Goal: Contribute content

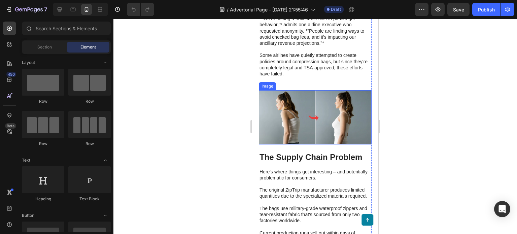
scroll to position [3567, 0]
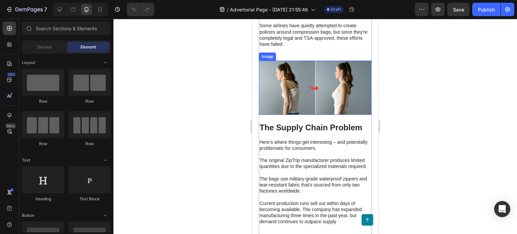
click at [317, 94] on img at bounding box center [315, 88] width 113 height 54
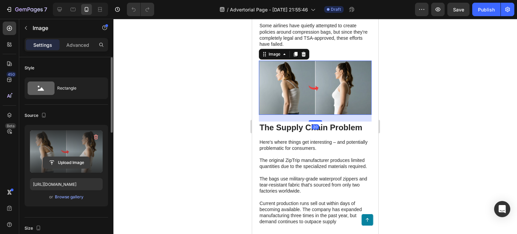
click at [62, 161] on input "file" at bounding box center [66, 162] width 46 height 11
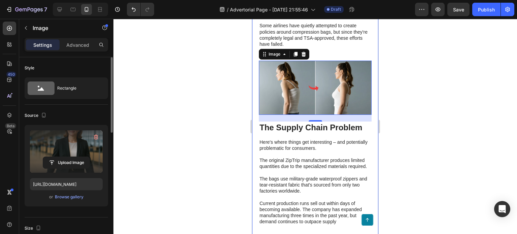
type input "[URL][DOMAIN_NAME]"
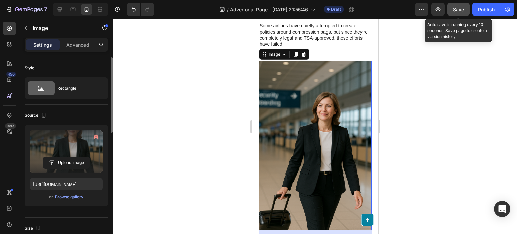
click at [459, 9] on span "Save" at bounding box center [458, 10] width 11 height 6
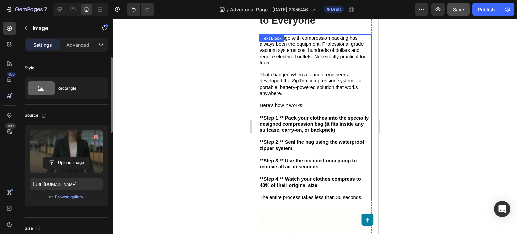
scroll to position [1951, 0]
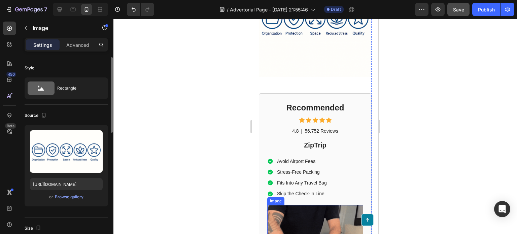
scroll to position [2116, 0]
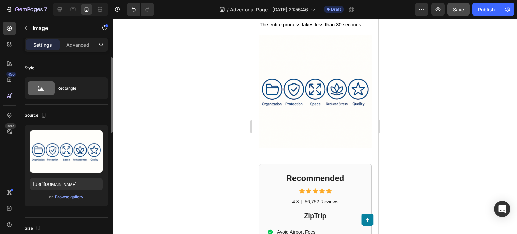
click at [316, 92] on img at bounding box center [315, 91] width 113 height 113
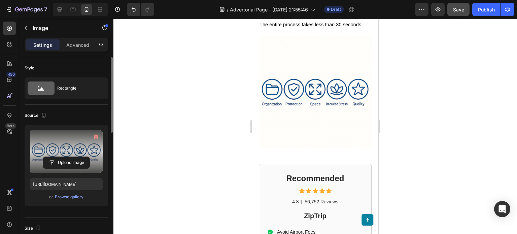
click at [49, 150] on label at bounding box center [66, 151] width 73 height 42
click at [49, 157] on input "file" at bounding box center [66, 162] width 46 height 11
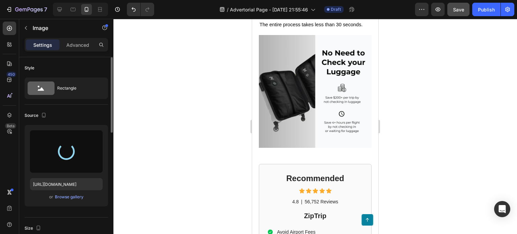
type input "[URL][DOMAIN_NAME]"
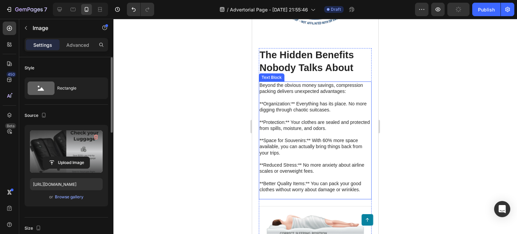
scroll to position [3025, 0]
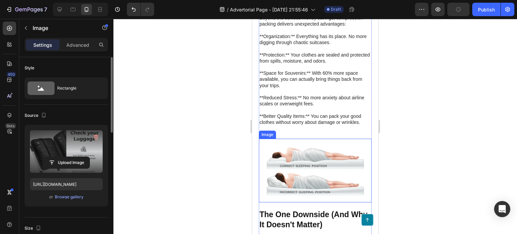
click at [299, 163] on img at bounding box center [315, 171] width 113 height 64
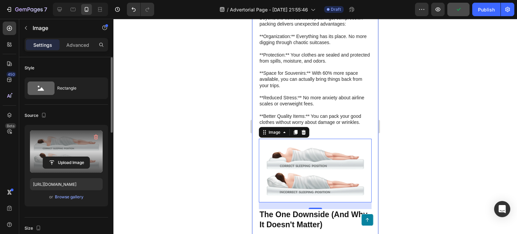
click at [66, 146] on label at bounding box center [66, 151] width 73 height 42
click at [66, 157] on input "file" at bounding box center [66, 162] width 46 height 11
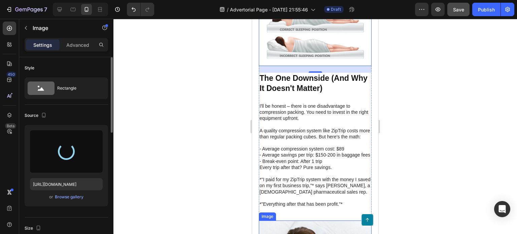
scroll to position [3159, 0]
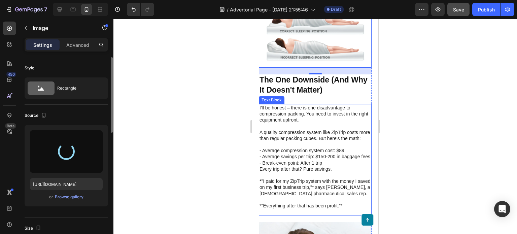
type input "[URL][DOMAIN_NAME]"
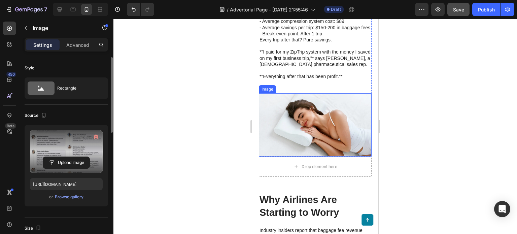
scroll to position [3361, 0]
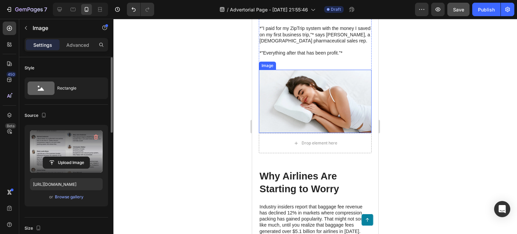
click at [317, 77] on img at bounding box center [315, 102] width 113 height 64
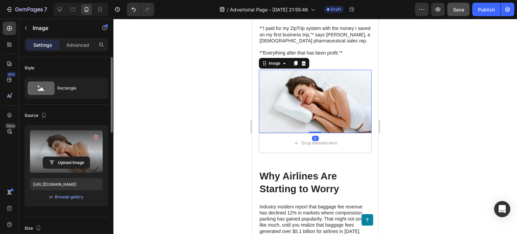
click at [59, 153] on label at bounding box center [66, 151] width 73 height 42
click at [59, 157] on input "file" at bounding box center [66, 162] width 46 height 11
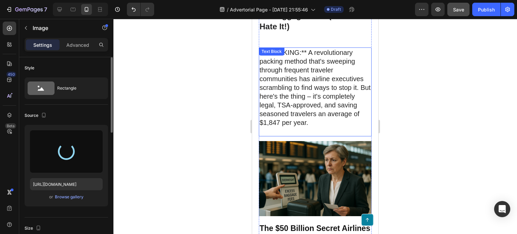
scroll to position [0, 0]
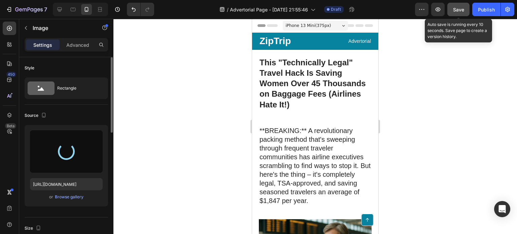
click at [460, 9] on span "Save" at bounding box center [458, 10] width 11 height 6
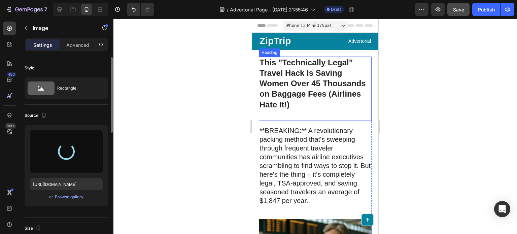
type input "[URL][DOMAIN_NAME]"
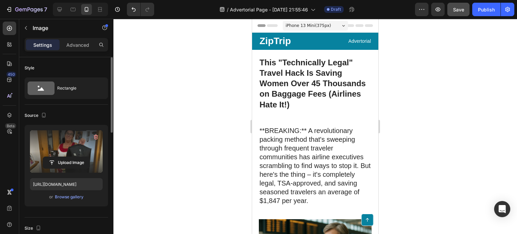
click at [505, 86] on div at bounding box center [314, 126] width 403 height 215
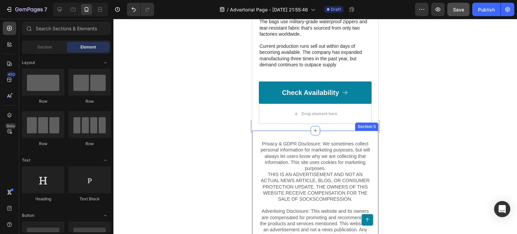
scroll to position [3970, 0]
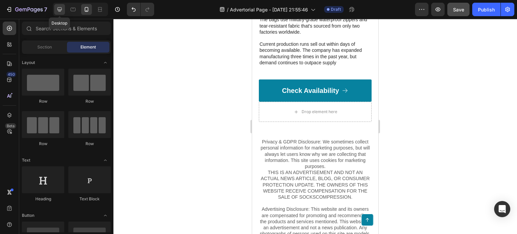
click at [59, 6] on icon at bounding box center [59, 9] width 7 height 7
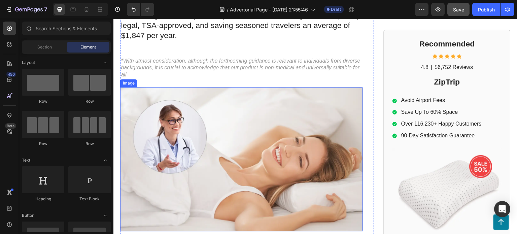
scroll to position [135, 0]
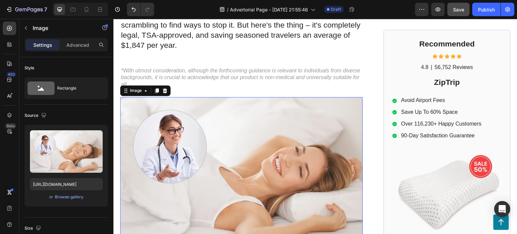
click at [243, 146] on img at bounding box center [241, 169] width 243 height 144
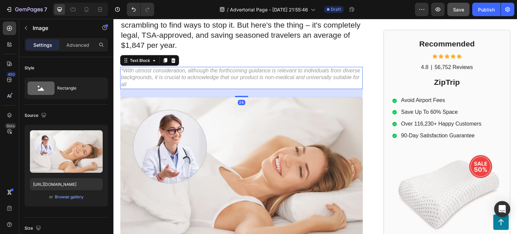
click at [245, 73] on p "*With utmost consideration, although the forthcoming guidance is relevant to in…" at bounding box center [241, 77] width 241 height 21
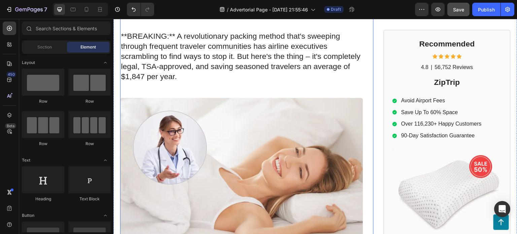
scroll to position [101, 0]
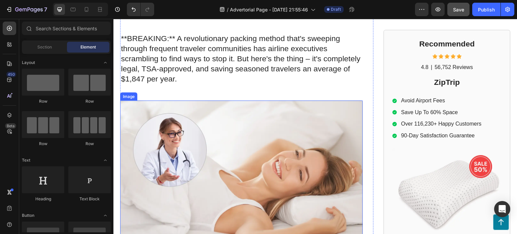
click at [319, 125] on img at bounding box center [241, 172] width 243 height 144
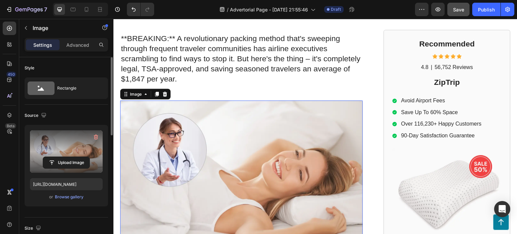
click at [52, 141] on label at bounding box center [66, 151] width 73 height 42
click at [52, 157] on input "file" at bounding box center [66, 162] width 46 height 11
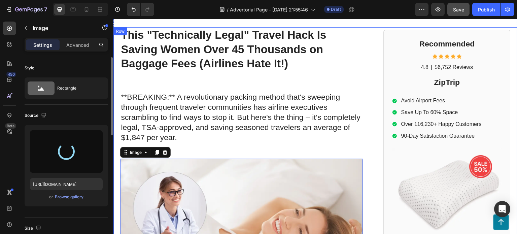
scroll to position [0, 0]
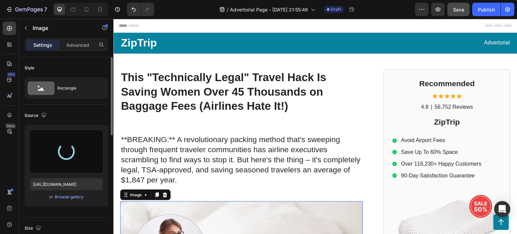
type input "[URL][DOMAIN_NAME]"
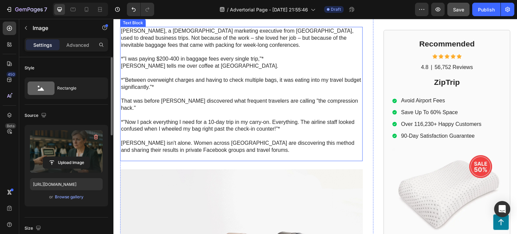
scroll to position [606, 0]
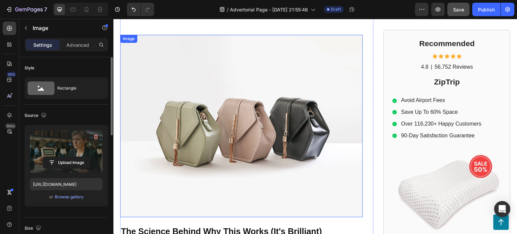
click at [221, 118] on img at bounding box center [241, 126] width 243 height 182
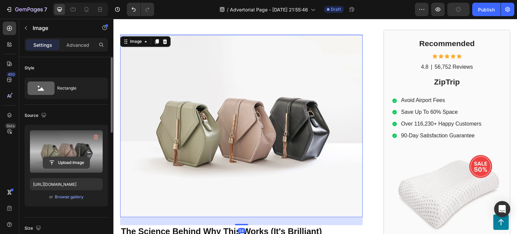
click at [61, 160] on input "file" at bounding box center [66, 162] width 46 height 11
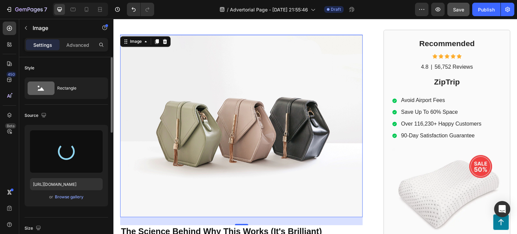
type input "[URL][DOMAIN_NAME]"
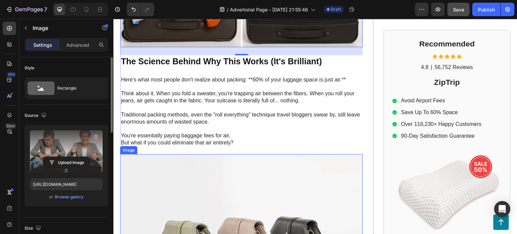
scroll to position [875, 0]
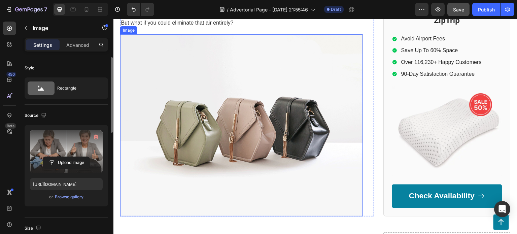
click at [229, 123] on img at bounding box center [241, 125] width 243 height 182
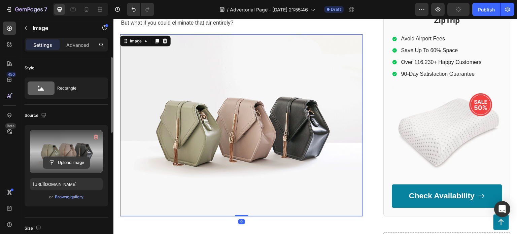
click at [62, 157] on input "file" at bounding box center [66, 162] width 46 height 11
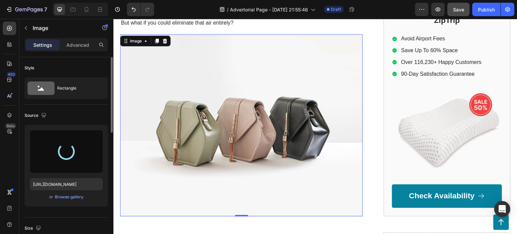
type input "[URL][DOMAIN_NAME]"
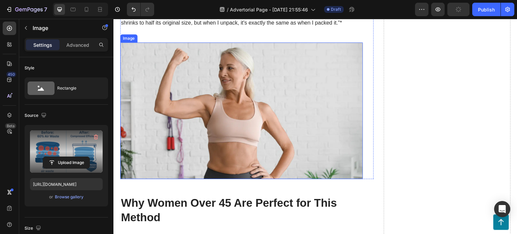
scroll to position [1211, 0]
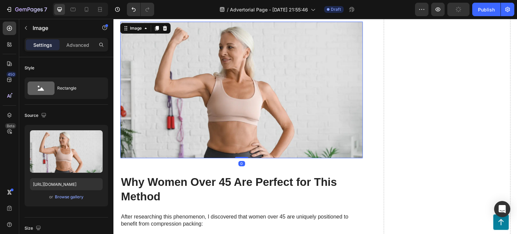
click at [223, 75] on img at bounding box center [241, 90] width 243 height 137
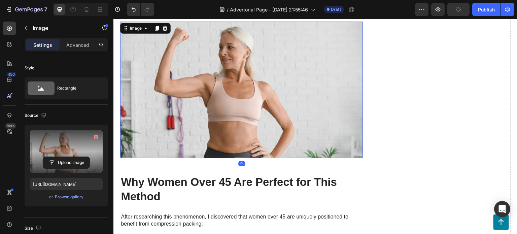
click at [72, 147] on label at bounding box center [66, 151] width 73 height 42
click at [72, 157] on input "file" at bounding box center [66, 162] width 46 height 11
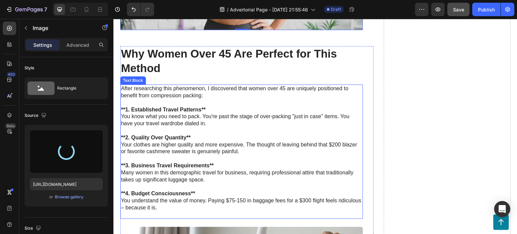
scroll to position [1346, 0]
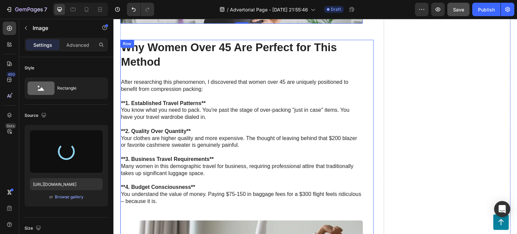
type input "[URL][DOMAIN_NAME]"
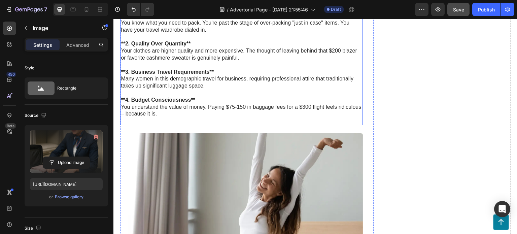
scroll to position [1716, 0]
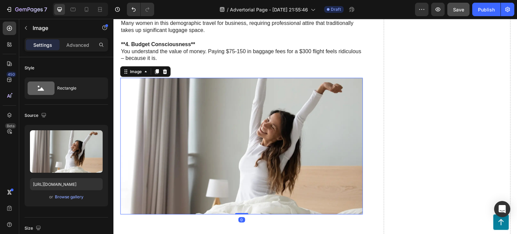
click at [232, 145] on img at bounding box center [241, 146] width 243 height 137
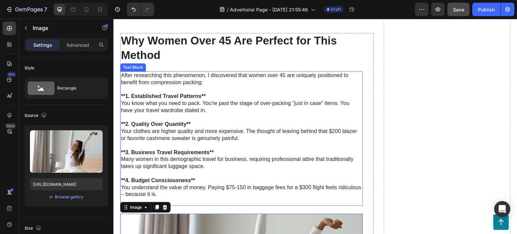
scroll to position [1581, 0]
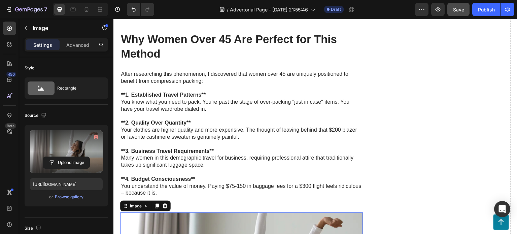
click at [70, 150] on label at bounding box center [66, 151] width 73 height 42
click at [70, 157] on input "file" at bounding box center [66, 162] width 46 height 11
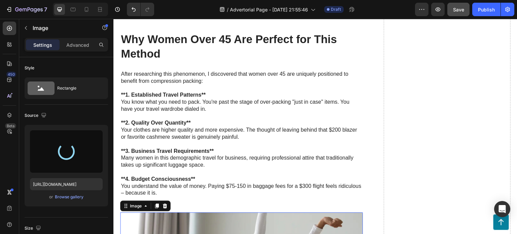
type input "[URL][DOMAIN_NAME]"
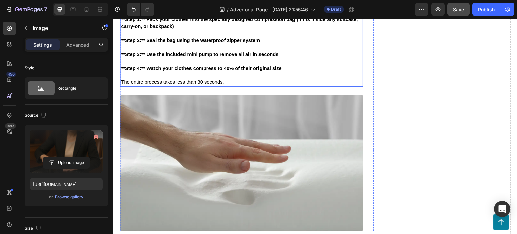
scroll to position [2254, 0]
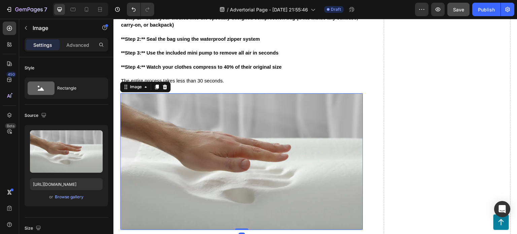
click at [236, 151] on img at bounding box center [241, 161] width 243 height 137
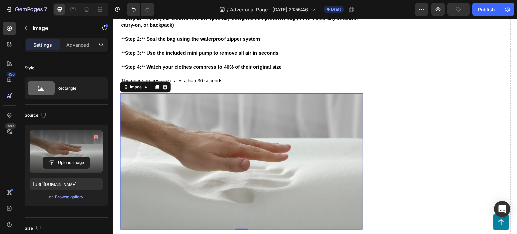
click at [64, 150] on label at bounding box center [66, 151] width 73 height 42
click at [64, 157] on input "file" at bounding box center [66, 162] width 46 height 11
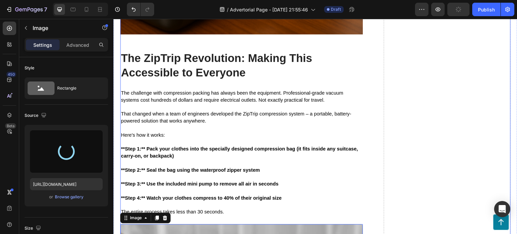
scroll to position [2120, 0]
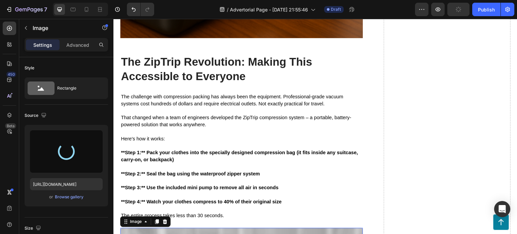
type input "[URL][DOMAIN_NAME]"
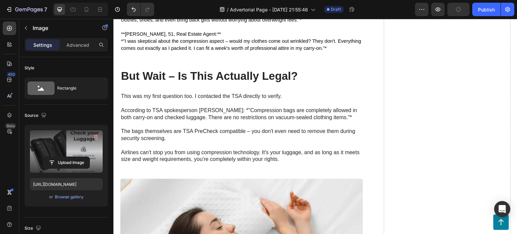
scroll to position [2796, 0]
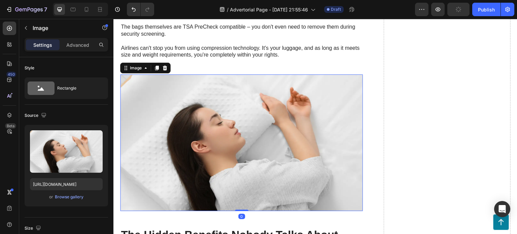
click at [245, 121] on img at bounding box center [241, 142] width 243 height 137
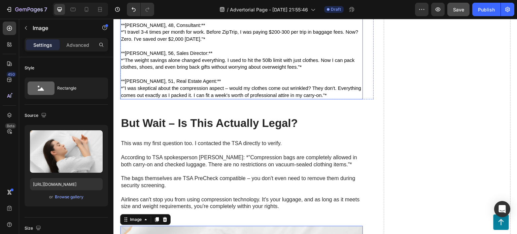
scroll to position [2628, 0]
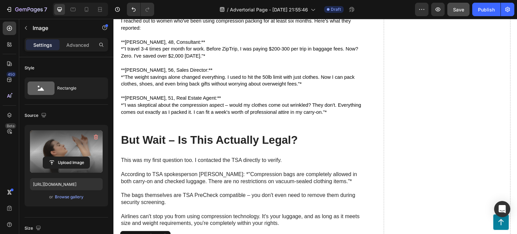
click at [73, 146] on label at bounding box center [66, 151] width 73 height 42
click at [73, 157] on input "file" at bounding box center [66, 162] width 46 height 11
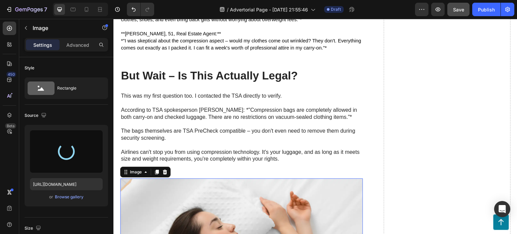
scroll to position [2594, 0]
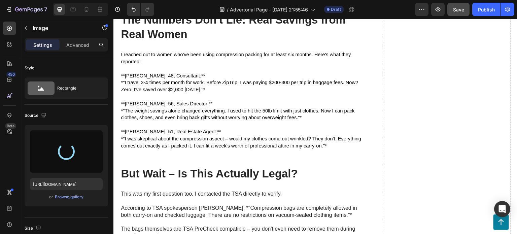
type input "[URL][DOMAIN_NAME]"
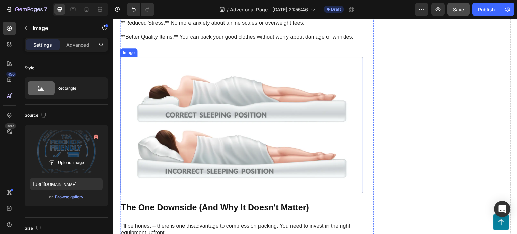
scroll to position [3200, 0]
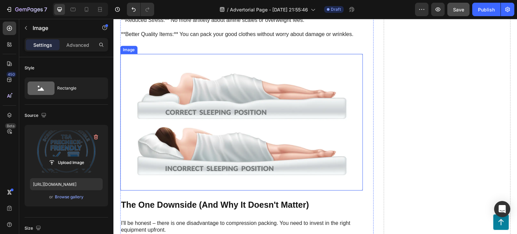
click at [251, 114] on img at bounding box center [241, 122] width 243 height 137
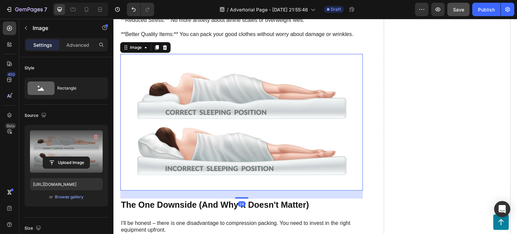
click at [67, 145] on label at bounding box center [66, 151] width 73 height 42
click at [67, 157] on input "file" at bounding box center [66, 162] width 46 height 11
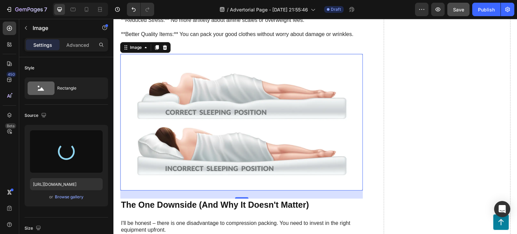
type input "[URL][DOMAIN_NAME]"
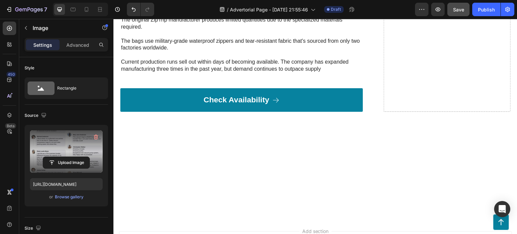
scroll to position [3671, 0]
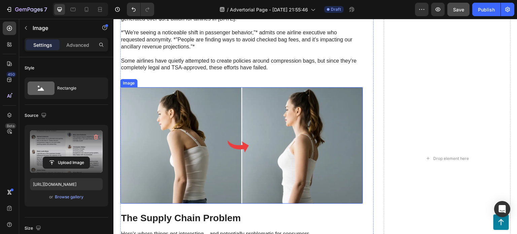
click at [231, 143] on img at bounding box center [241, 145] width 243 height 116
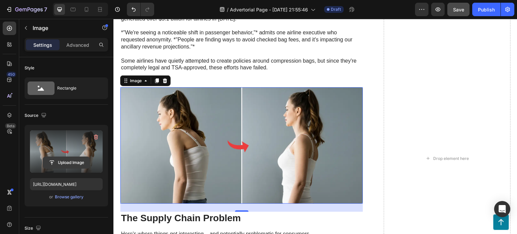
click at [66, 161] on input "file" at bounding box center [66, 162] width 46 height 11
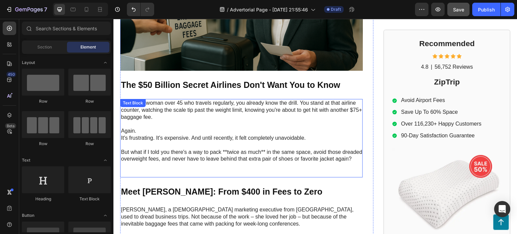
scroll to position [164, 0]
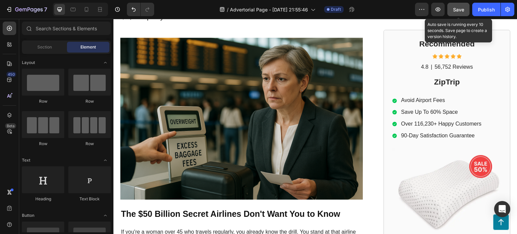
click at [457, 10] on span "Save" at bounding box center [458, 10] width 11 height 6
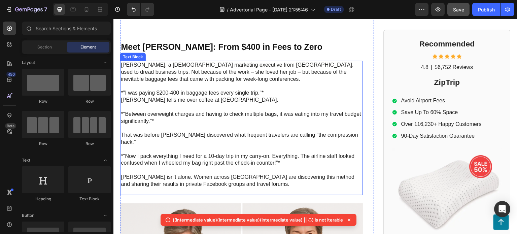
scroll to position [437, 0]
